Goal: Information Seeking & Learning: Learn about a topic

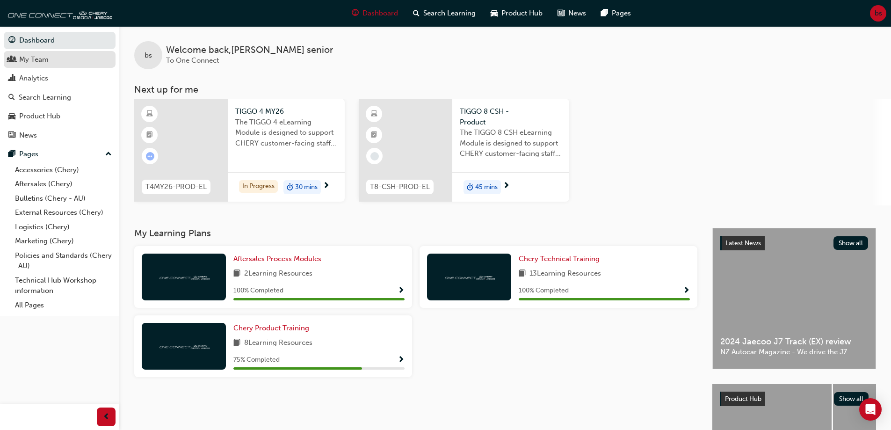
click at [53, 52] on link "My Team" at bounding box center [60, 59] width 112 height 17
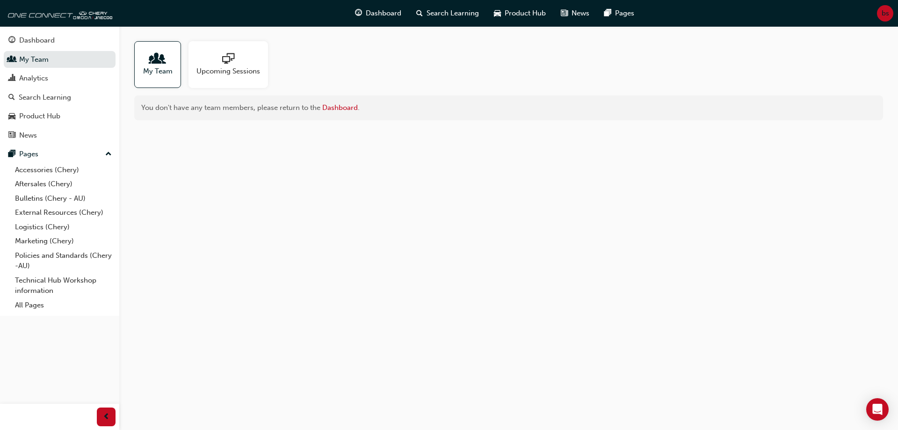
click at [884, 14] on span "bs" at bounding box center [884, 13] width 7 height 11
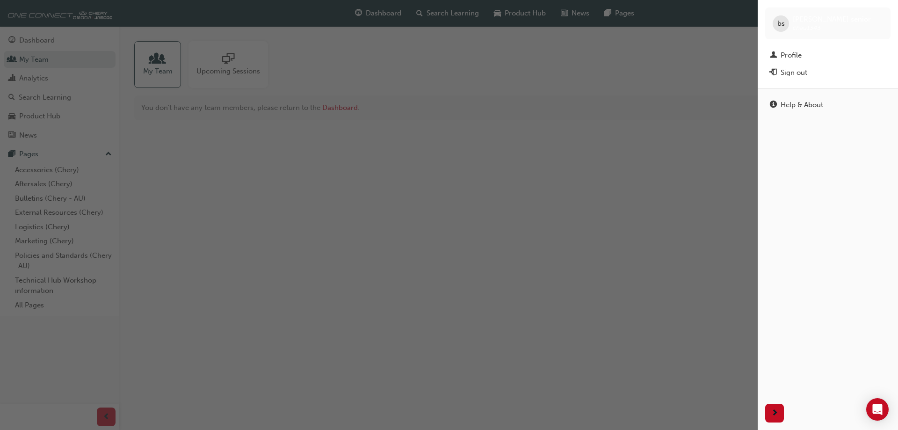
click at [701, 182] on div "button" at bounding box center [378, 215] width 757 height 430
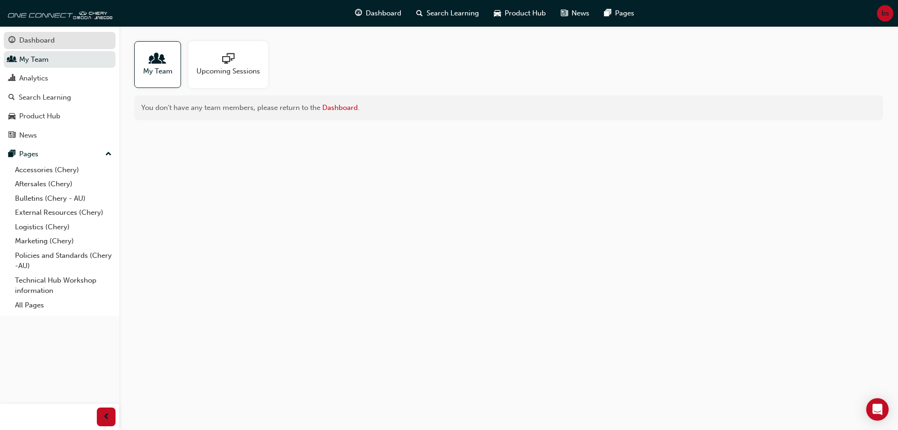
click at [50, 40] on div "Dashboard" at bounding box center [37, 40] width 36 height 11
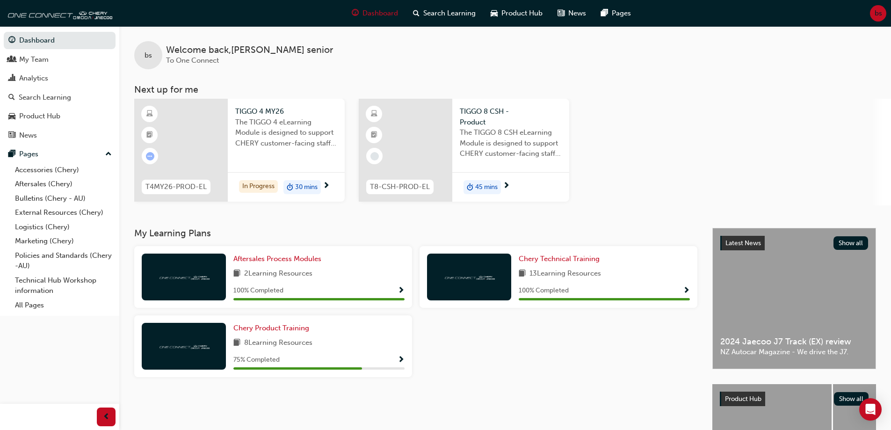
click at [301, 157] on div "TIGGO 4 MY26 The TIGGO 4 eLearning Module is designed to support CHERY customer…" at bounding box center [286, 130] width 117 height 63
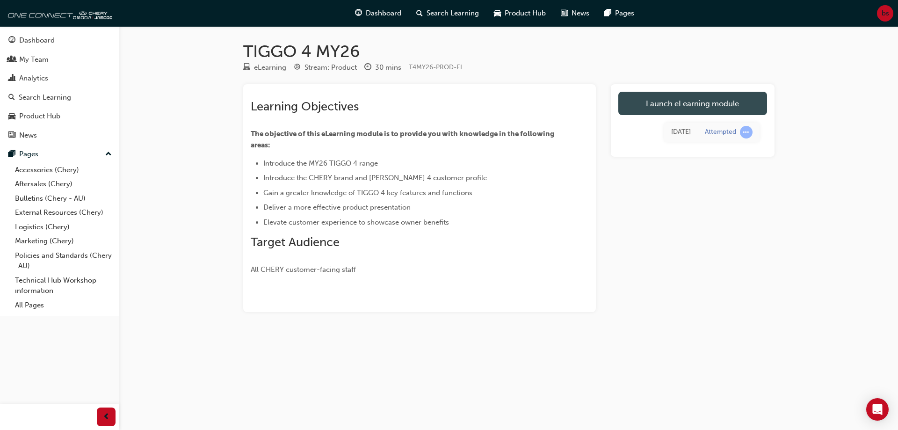
click at [657, 109] on link "Launch eLearning module" at bounding box center [692, 103] width 149 height 23
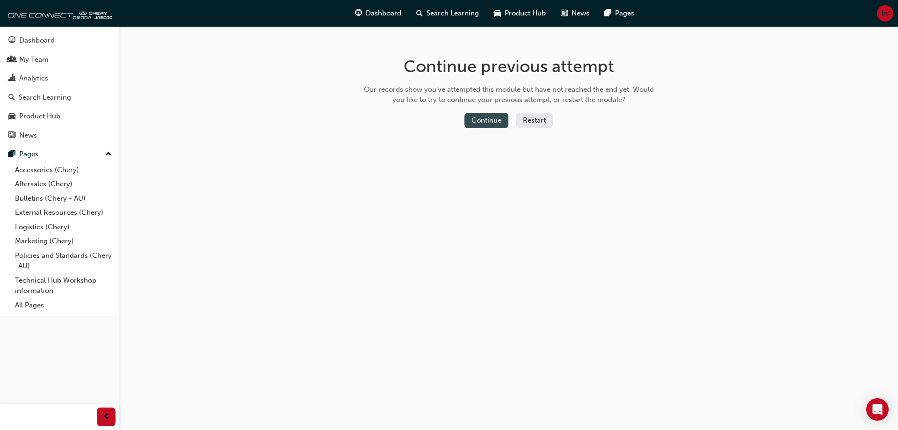
click at [481, 121] on button "Continue" at bounding box center [486, 120] width 44 height 15
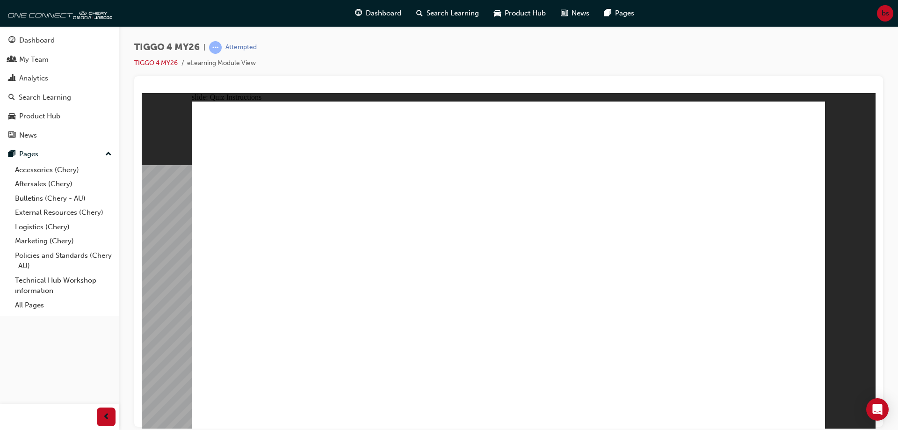
radio input "true"
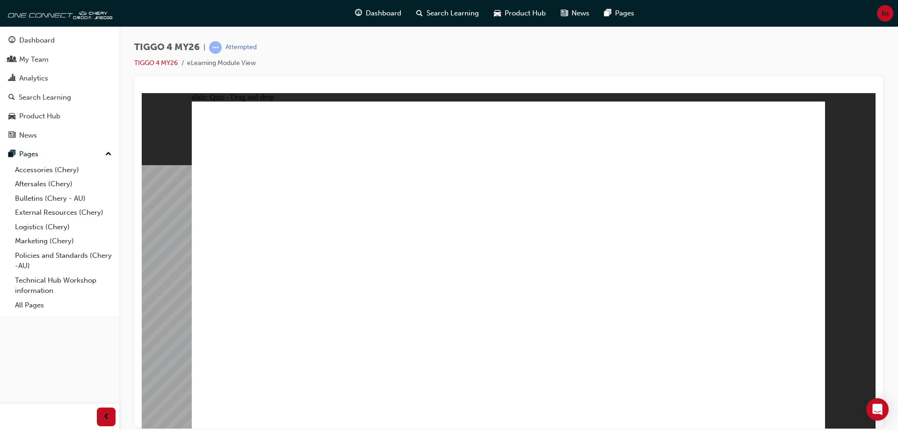
drag, startPoint x: 515, startPoint y: 217, endPoint x: 637, endPoint y: 340, distance: 173.5
drag, startPoint x: 614, startPoint y: 208, endPoint x: 233, endPoint y: 335, distance: 401.2
drag, startPoint x: 395, startPoint y: 216, endPoint x: 395, endPoint y: 341, distance: 124.8
drag, startPoint x: 287, startPoint y: 217, endPoint x: 539, endPoint y: 349, distance: 284.8
drag, startPoint x: 739, startPoint y: 219, endPoint x: 742, endPoint y: 350, distance: 131.4
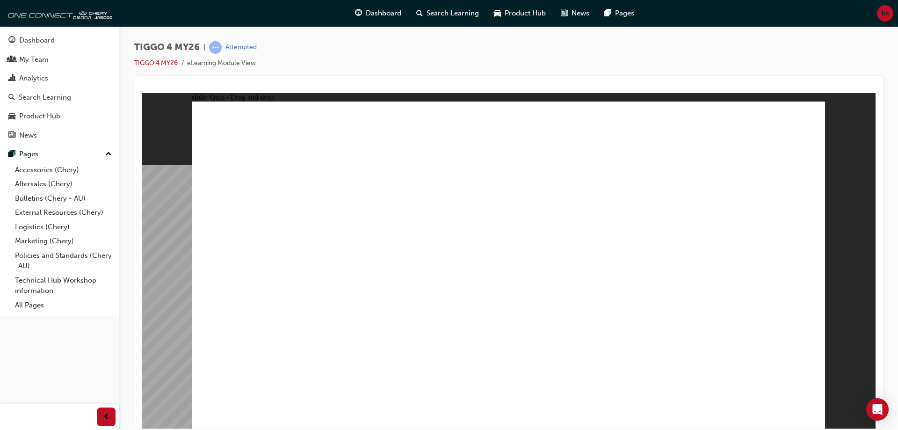
radio input "true"
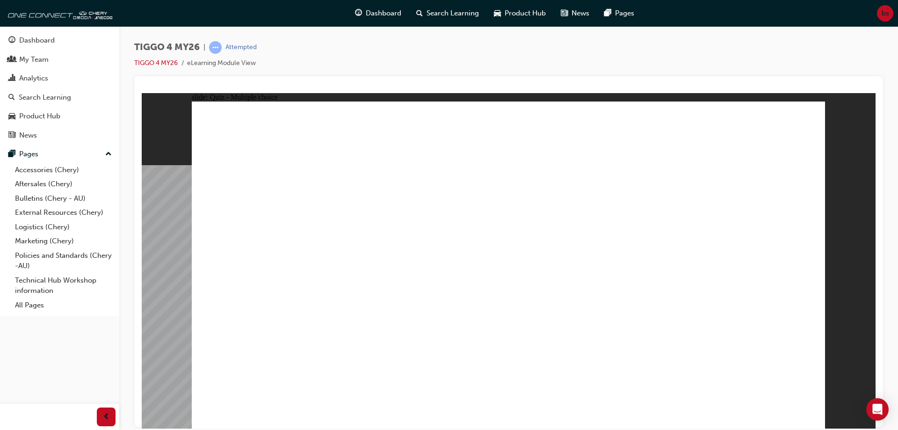
radio input "true"
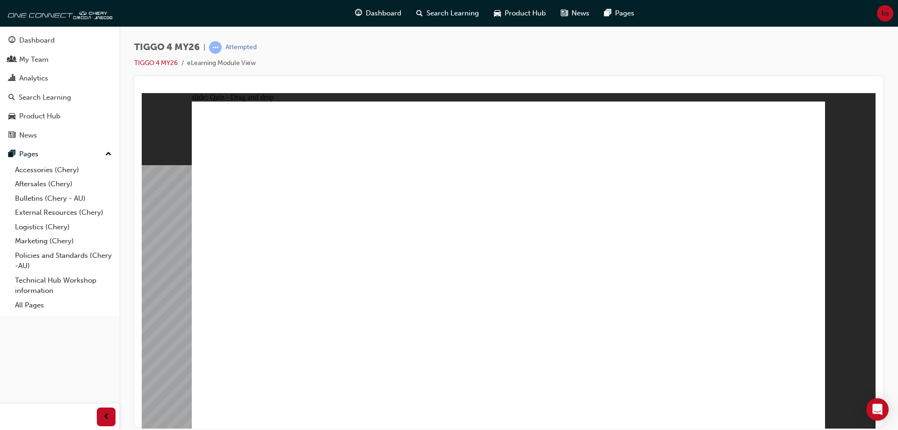
drag, startPoint x: 417, startPoint y: 270, endPoint x: 692, endPoint y: 259, distance: 276.0
drag, startPoint x: 437, startPoint y: 298, endPoint x: 698, endPoint y: 234, distance: 269.1
drag, startPoint x: 418, startPoint y: 237, endPoint x: 598, endPoint y: 193, distance: 185.3
drag, startPoint x: 577, startPoint y: 182, endPoint x: 721, endPoint y: 234, distance: 153.5
drag, startPoint x: 308, startPoint y: 297, endPoint x: 577, endPoint y: 190, distance: 289.9
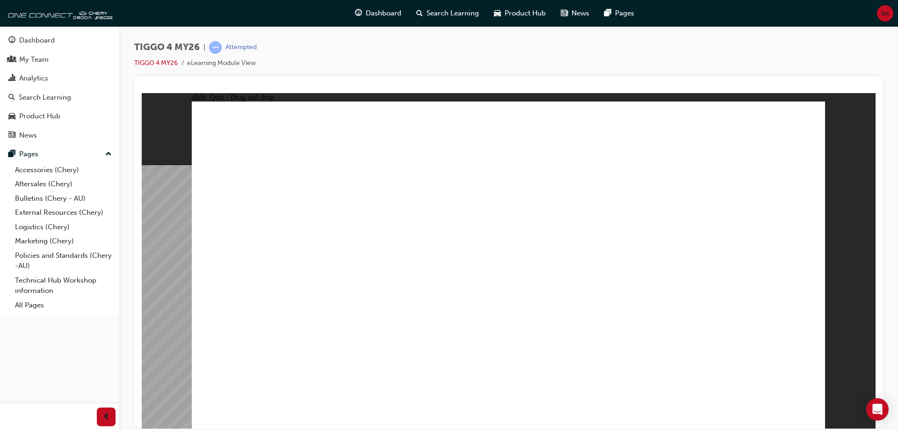
drag, startPoint x: 682, startPoint y: 236, endPoint x: 385, endPoint y: 265, distance: 298.3
drag, startPoint x: 269, startPoint y: 338, endPoint x: 710, endPoint y: 238, distance: 452.4
drag, startPoint x: 266, startPoint y: 231, endPoint x: 576, endPoint y: 211, distance: 311.1
drag, startPoint x: 259, startPoint y: 271, endPoint x: 707, endPoint y: 256, distance: 448.1
drag, startPoint x: 386, startPoint y: 238, endPoint x: 559, endPoint y: 227, distance: 173.8
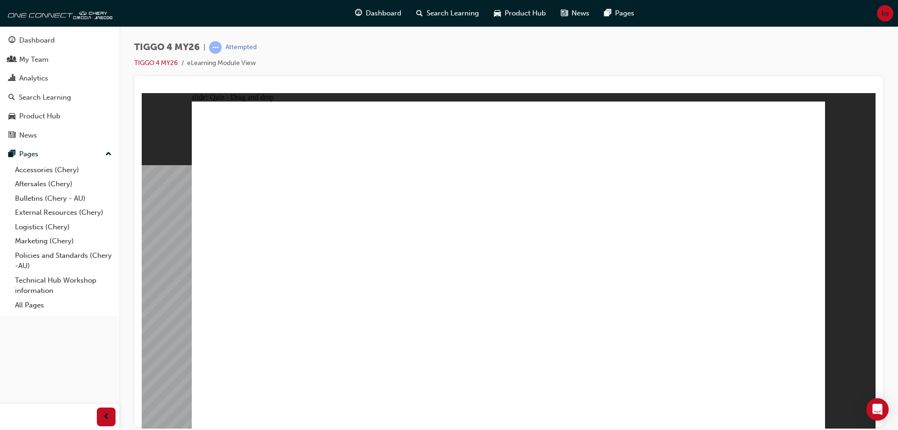
drag, startPoint x: 477, startPoint y: 247, endPoint x: 545, endPoint y: 260, distance: 69.0
radio input "true"
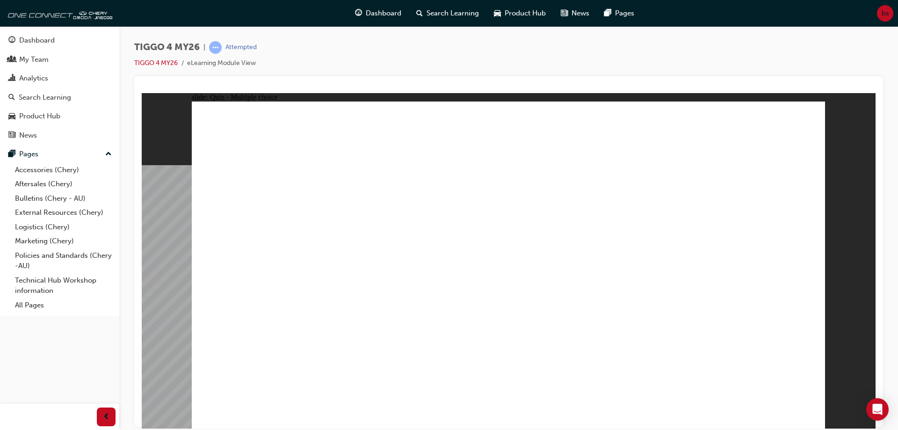
radio input "true"
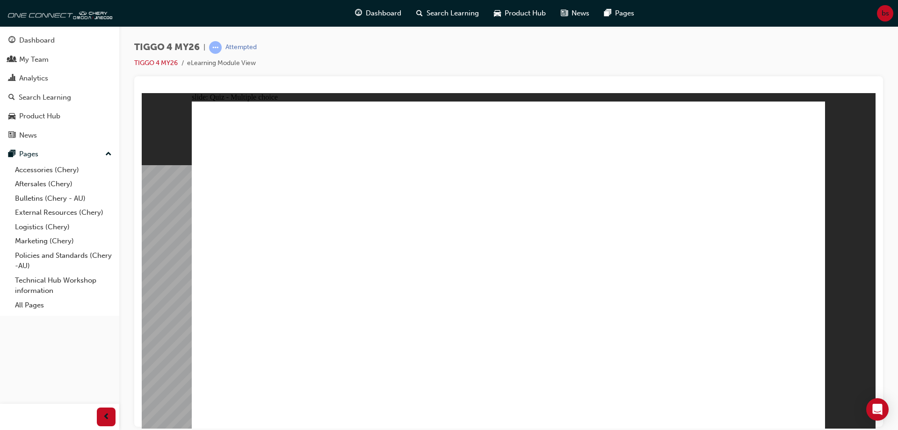
radio input "true"
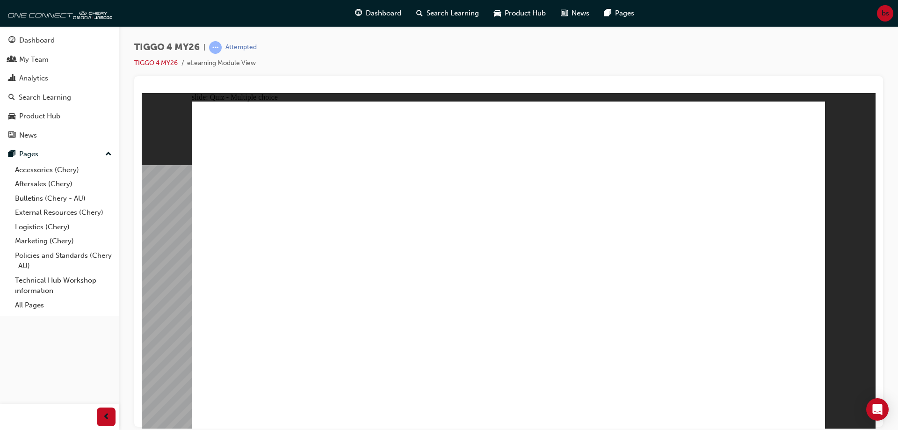
radio input "true"
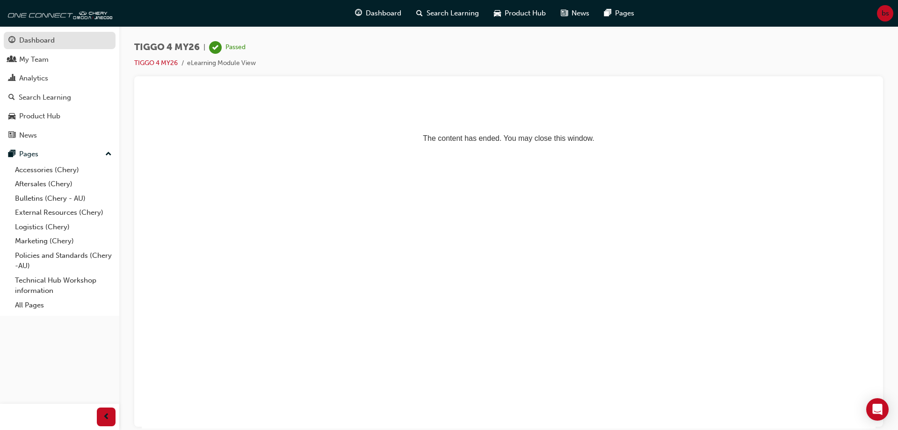
click at [48, 39] on div "Dashboard" at bounding box center [37, 40] width 36 height 11
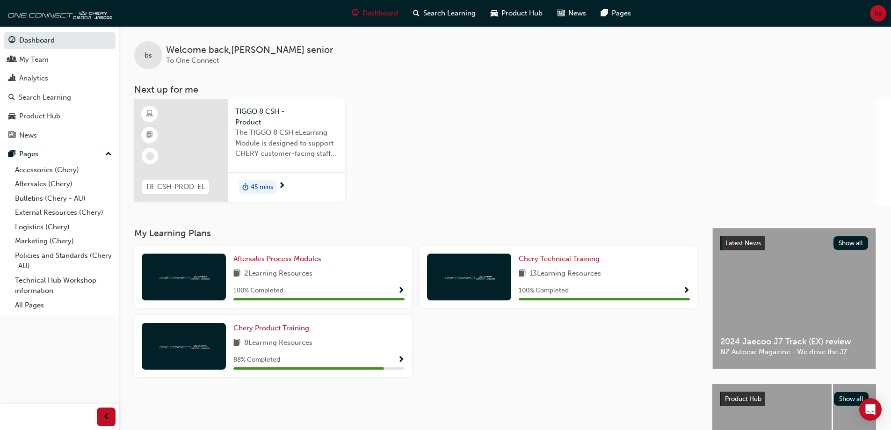
click at [273, 143] on span "The TIGGO 8 CSH eLearning Module is designed to support CHERY customer-facing s…" at bounding box center [286, 143] width 102 height 32
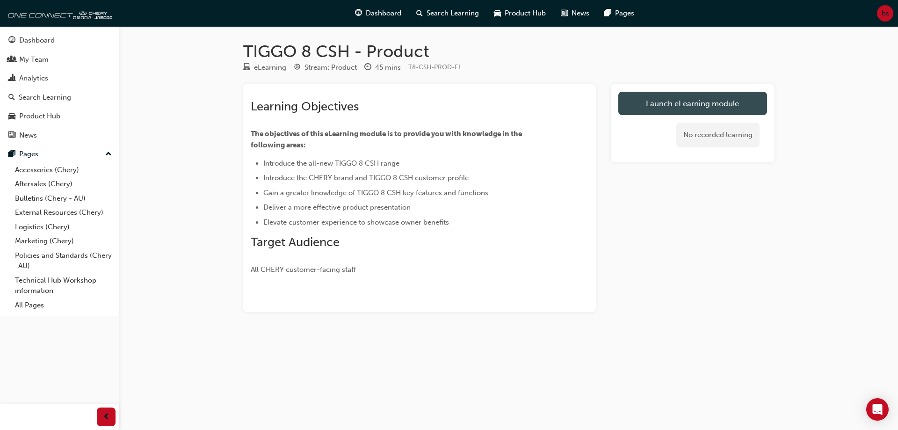
click at [632, 101] on link "Launch eLearning module" at bounding box center [692, 103] width 149 height 23
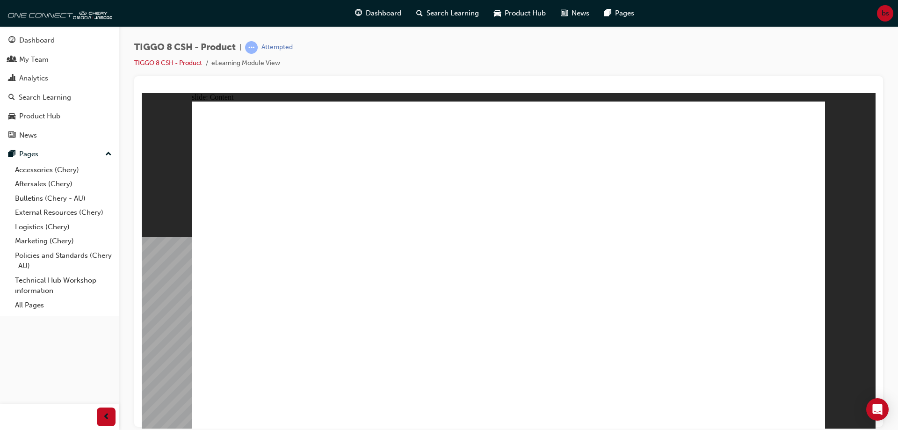
drag, startPoint x: 528, startPoint y: 299, endPoint x: 529, endPoint y: 303, distance: 4.8
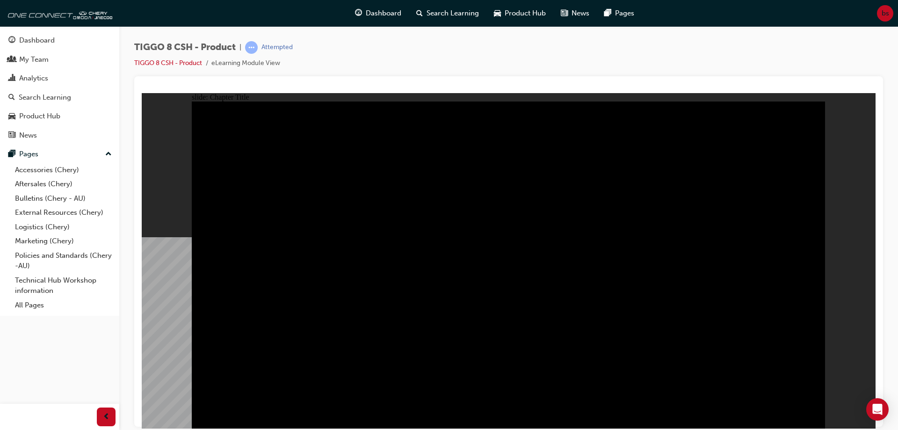
drag, startPoint x: 424, startPoint y: 208, endPoint x: 632, endPoint y: 197, distance: 208.3
drag, startPoint x: 683, startPoint y: 213, endPoint x: 609, endPoint y: 229, distance: 75.6
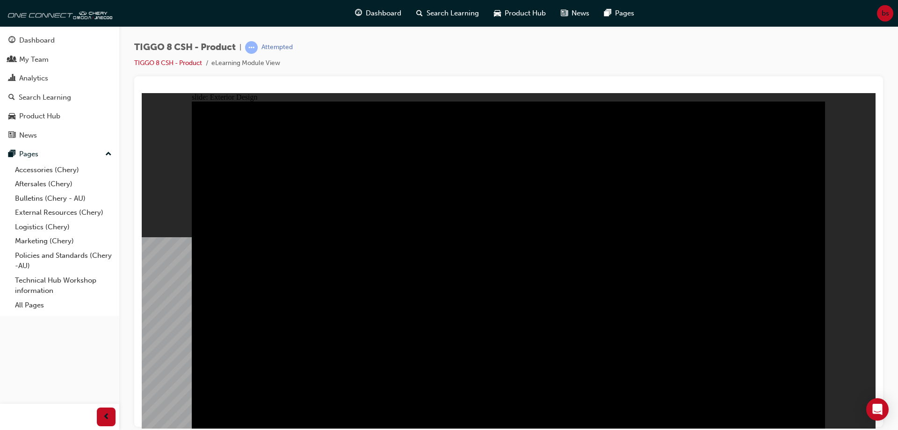
drag, startPoint x: 229, startPoint y: 138, endPoint x: 179, endPoint y: 111, distance: 56.7
type input "12.76"
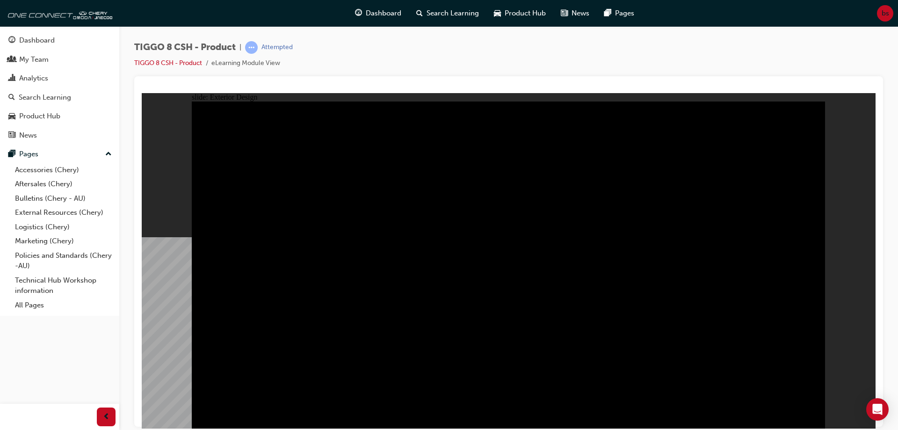
drag, startPoint x: 321, startPoint y: 139, endPoint x: 275, endPoint y: 145, distance: 46.2
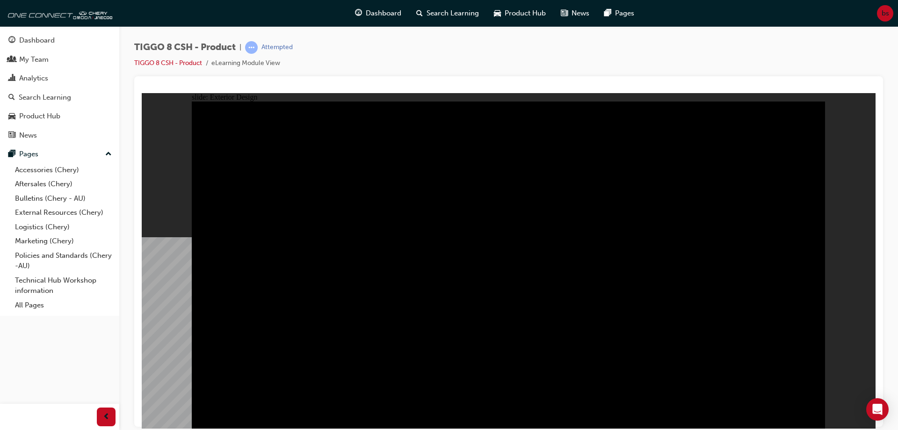
drag, startPoint x: 505, startPoint y: 290, endPoint x: 413, endPoint y: 286, distance: 92.7
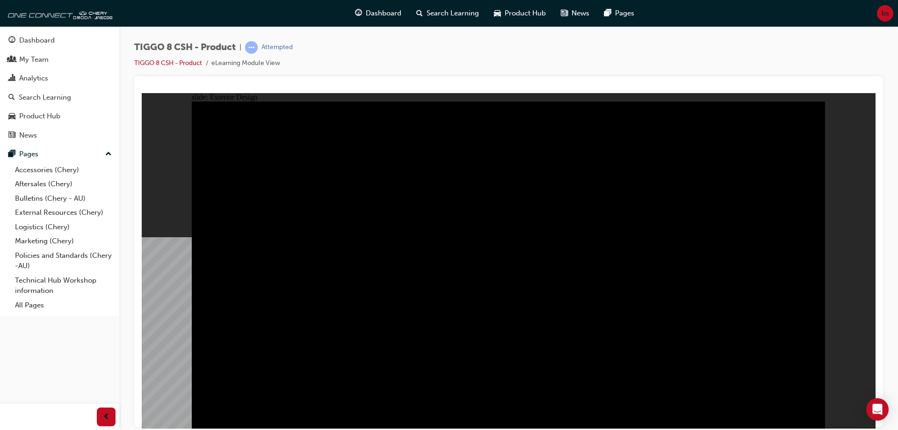
drag, startPoint x: 675, startPoint y: 221, endPoint x: 633, endPoint y: 223, distance: 41.7
drag, startPoint x: 695, startPoint y: 186, endPoint x: 658, endPoint y: 186, distance: 36.9
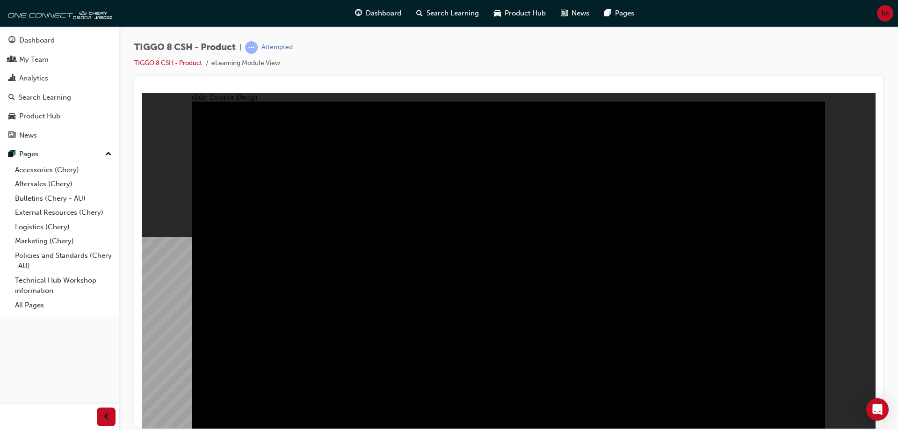
drag, startPoint x: 424, startPoint y: 233, endPoint x: 366, endPoint y: 231, distance: 57.5
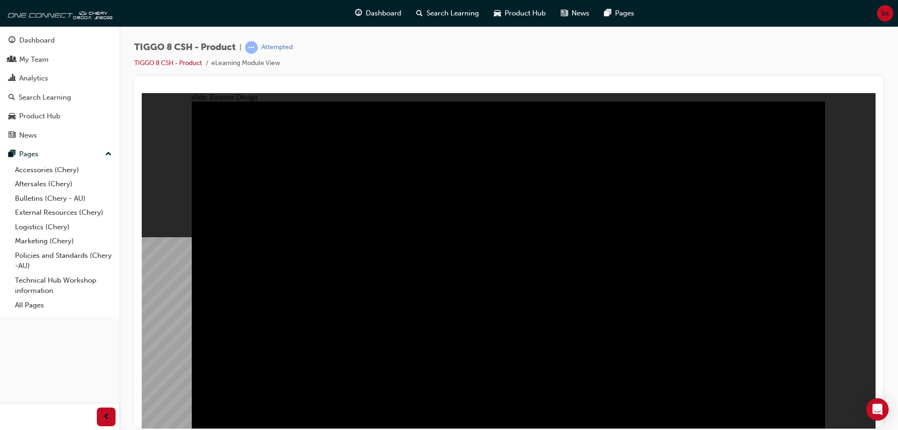
drag, startPoint x: 328, startPoint y: 223, endPoint x: 462, endPoint y: 227, distance: 134.7
